Goal: Task Accomplishment & Management: Complete application form

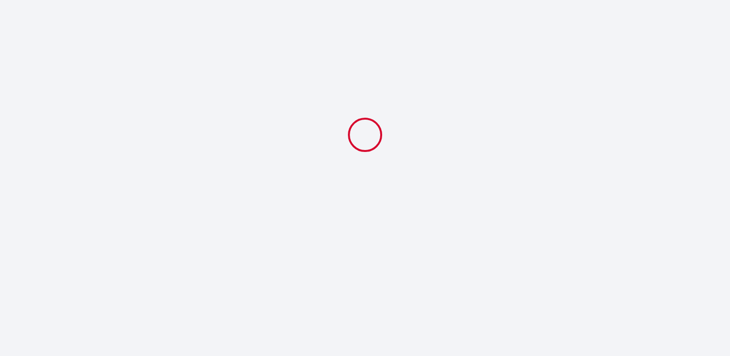
select select
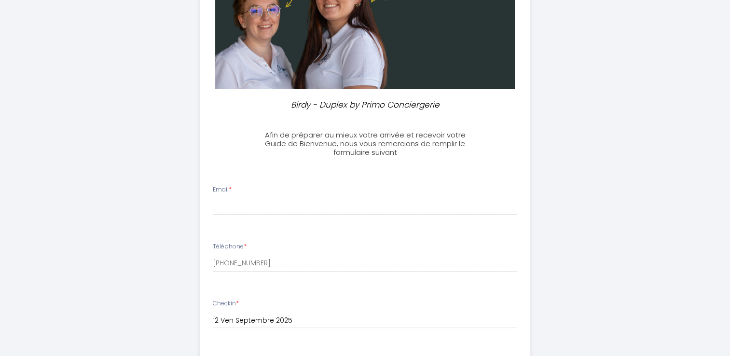
scroll to position [198, 0]
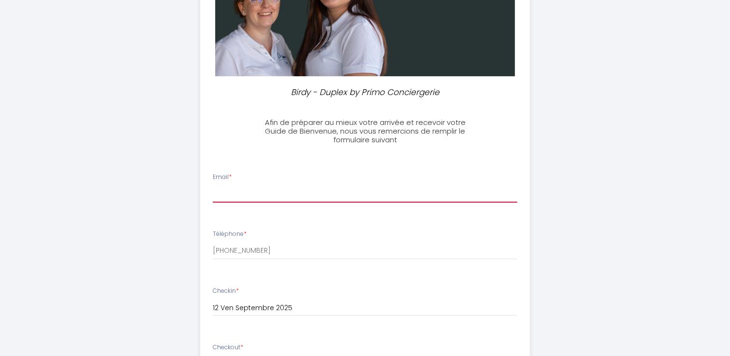
click at [260, 192] on input "Email *" at bounding box center [365, 193] width 304 height 17
type input "[PERSON_NAME][EMAIL_ADDRESS][DOMAIN_NAME]"
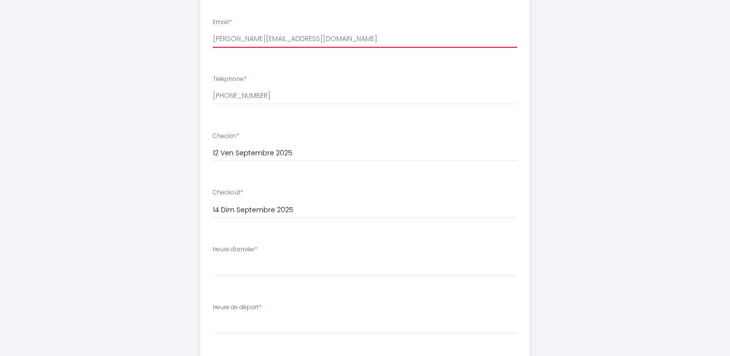
scroll to position [355, 0]
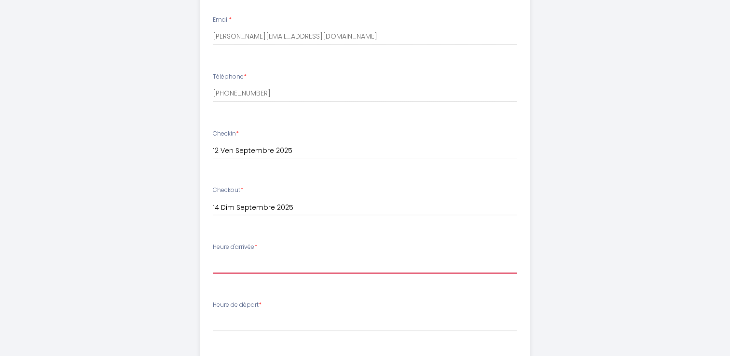
click at [262, 268] on select "16:00 16:30 17:00 17:30 18:00 18:30 19:00 19:30 20:00 20:30 21:00 21:30 22:00 2…" at bounding box center [365, 264] width 304 height 18
select select "17:00"
click at [213, 255] on select "16:00 16:30 17:00 17:30 18:00 18:30 19:00 19:30 20:00 20:30 21:00 21:30 22:00 2…" at bounding box center [365, 264] width 304 height 18
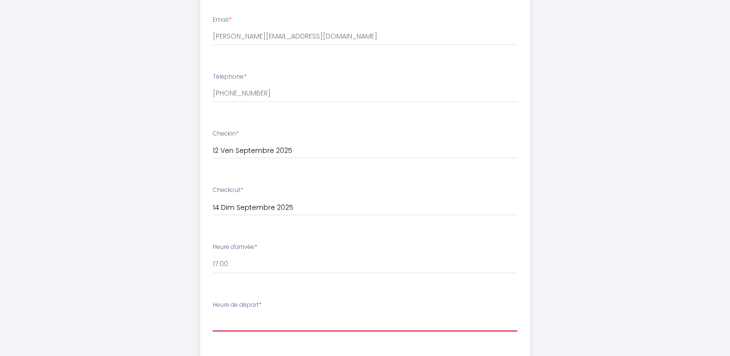
click at [269, 322] on select "00:00 00:30 01:00 01:30 02:00 02:30 03:00 03:30 04:00 04:30 05:00 05:30 06:00 0…" at bounding box center [365, 322] width 304 height 18
click at [213, 313] on select "00:00 00:30 01:00 01:30 02:00 02:30 03:00 03:30 04:00 04:30 05:00 05:30 06:00 0…" at bounding box center [365, 322] width 304 height 18
click at [236, 320] on select "00:00 00:30 01:00 01:30 02:00 02:30 03:00 03:30 04:00 04:30 05:00 05:30 06:00 0…" at bounding box center [365, 322] width 304 height 18
select select "11:00"
click at [213, 313] on select "00:00 00:30 01:00 01:30 02:00 02:30 03:00 03:30 04:00 04:30 05:00 05:30 06:00 0…" at bounding box center [365, 322] width 304 height 18
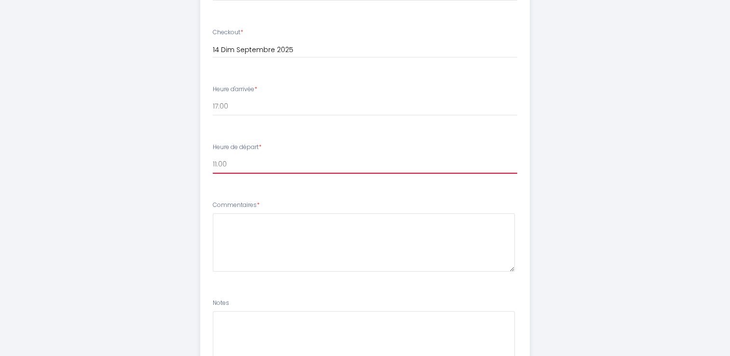
scroll to position [516, 0]
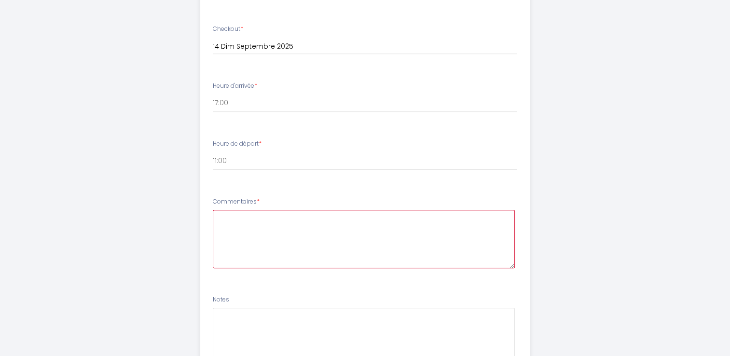
click at [282, 236] on textarea at bounding box center [364, 239] width 302 height 58
type textarea "E"
type textarea "Bonsoir Serait il de libérer l'appart plutot à 12H svp ??"
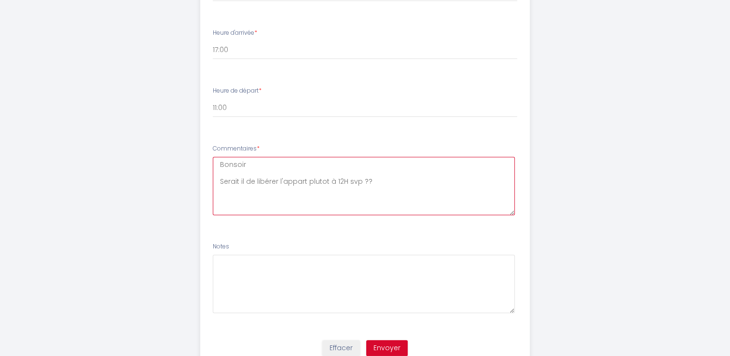
scroll to position [607, 0]
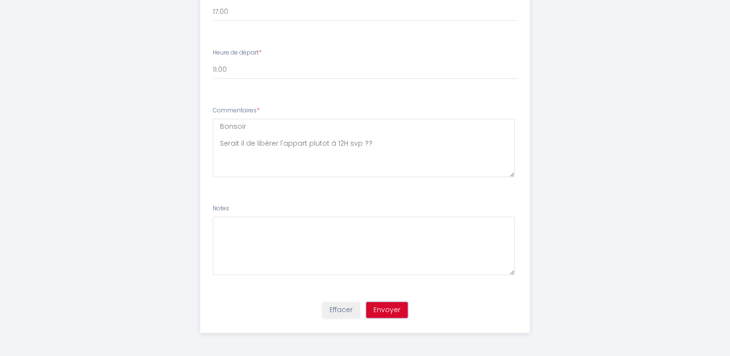
click at [391, 313] on button "Envoyer" at bounding box center [386, 310] width 41 height 16
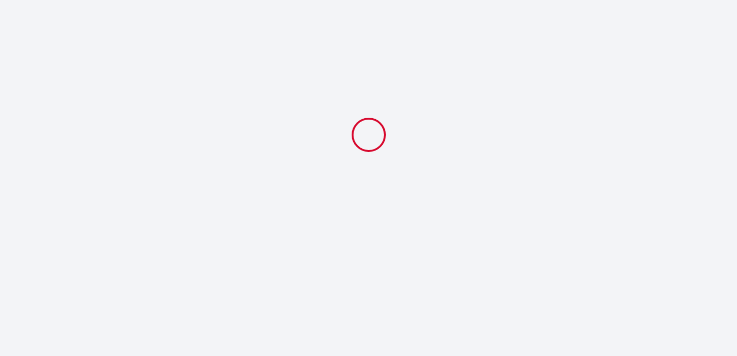
select select "17:00"
select select "11:00"
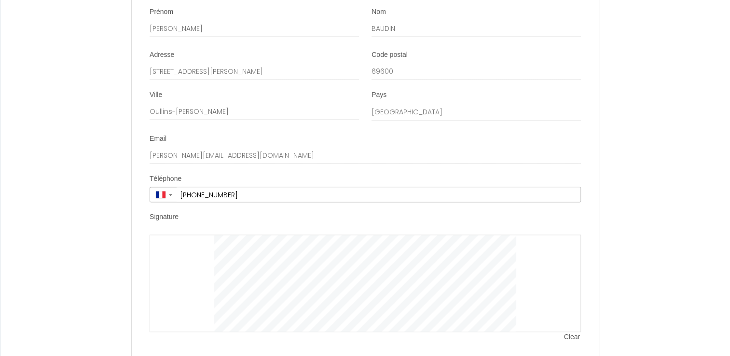
scroll to position [1879, 0]
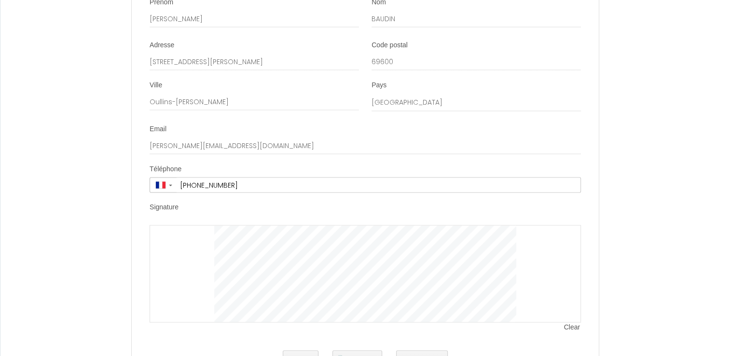
click at [577, 332] on span "Clear" at bounding box center [572, 328] width 17 height 10
click at [565, 332] on span "Clear" at bounding box center [572, 328] width 17 height 10
click at [160, 212] on label "Signature" at bounding box center [164, 208] width 29 height 10
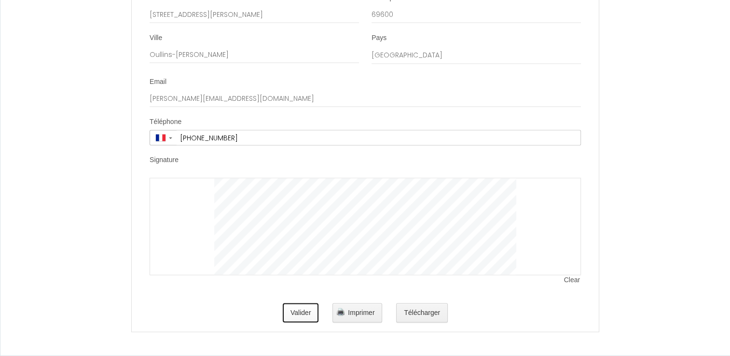
click at [305, 314] on button "Valider" at bounding box center [301, 312] width 36 height 19
